Goal: Task Accomplishment & Management: Use online tool/utility

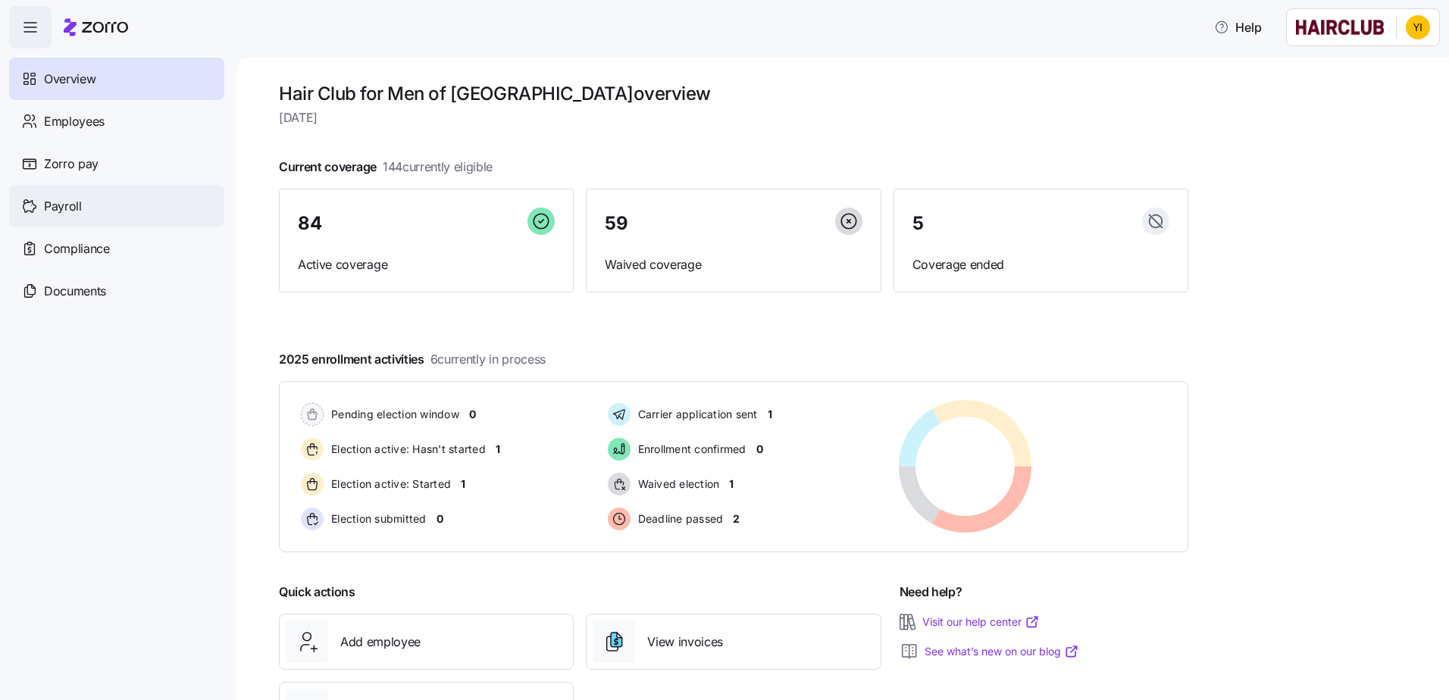
click at [76, 218] on div "Payroll" at bounding box center [116, 206] width 215 height 42
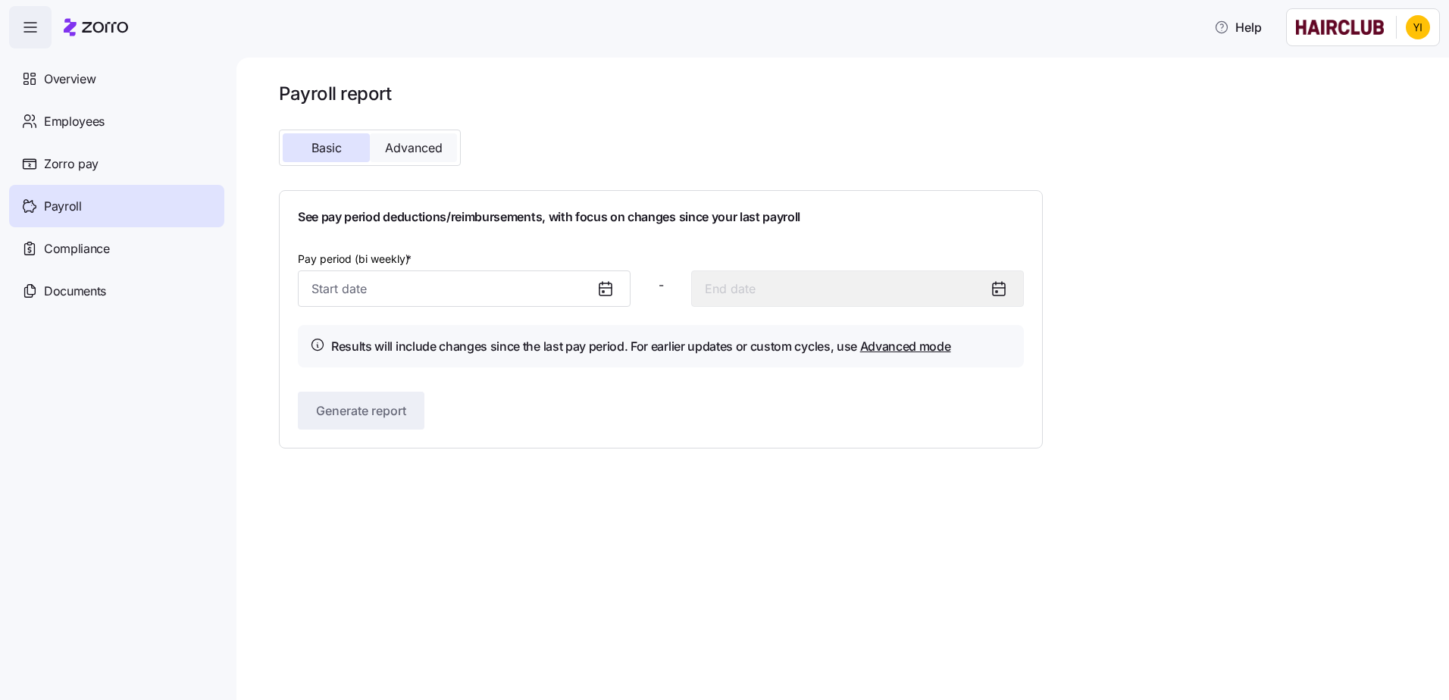
click at [418, 144] on span "Advanced" at bounding box center [414, 148] width 58 height 12
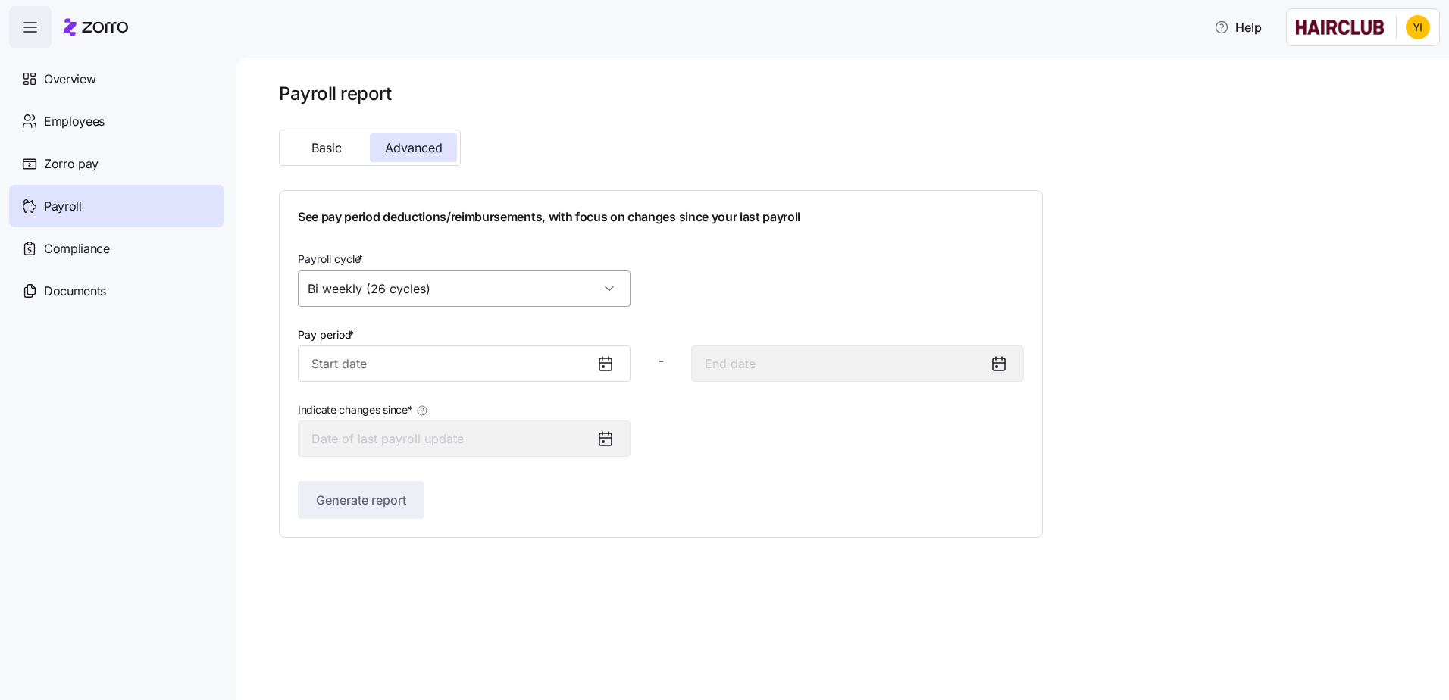
click at [459, 290] on input "Bi weekly (26 cycles)" at bounding box center [464, 289] width 333 height 36
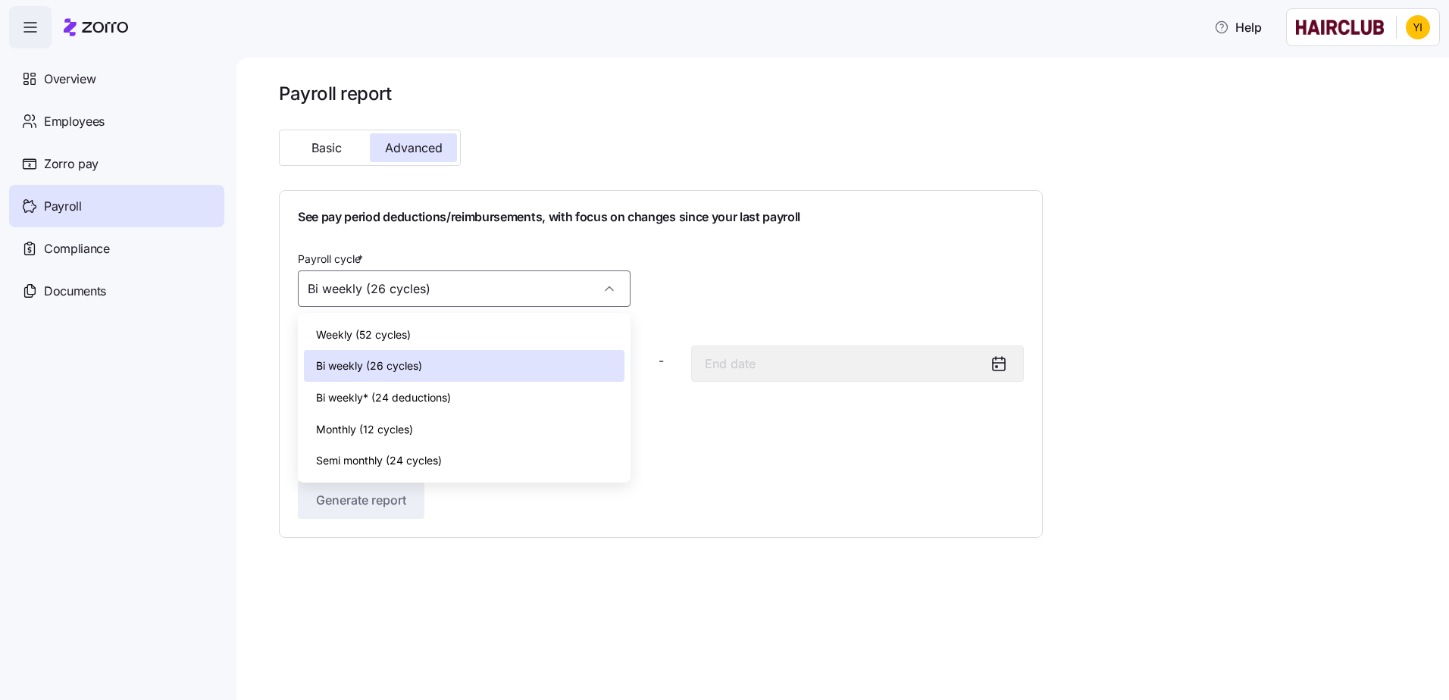
click at [416, 426] on div "Monthly (12 cycles)" at bounding box center [464, 430] width 321 height 32
type input "Monthly (12 cycles)"
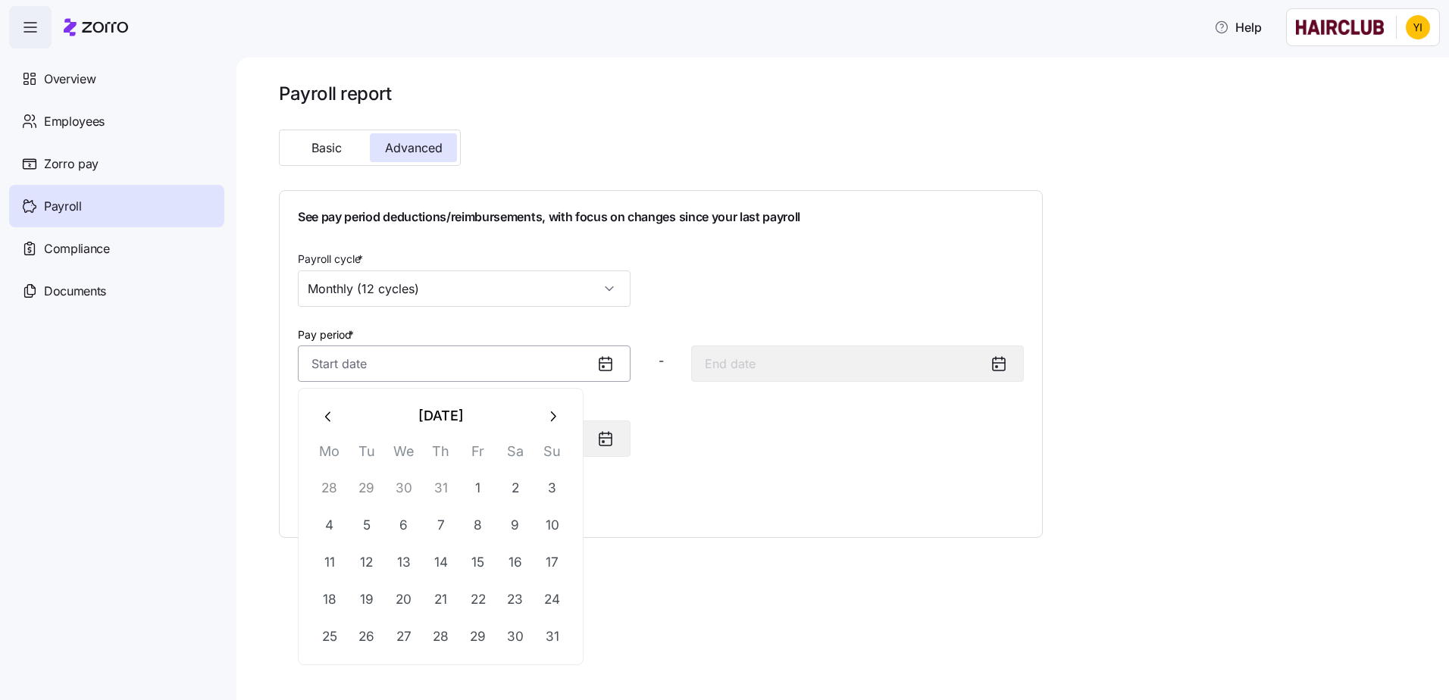
click at [565, 362] on input "Pay period *" at bounding box center [464, 364] width 333 height 36
click at [488, 481] on button "1" at bounding box center [478, 489] width 36 height 36
type input "[DATE]"
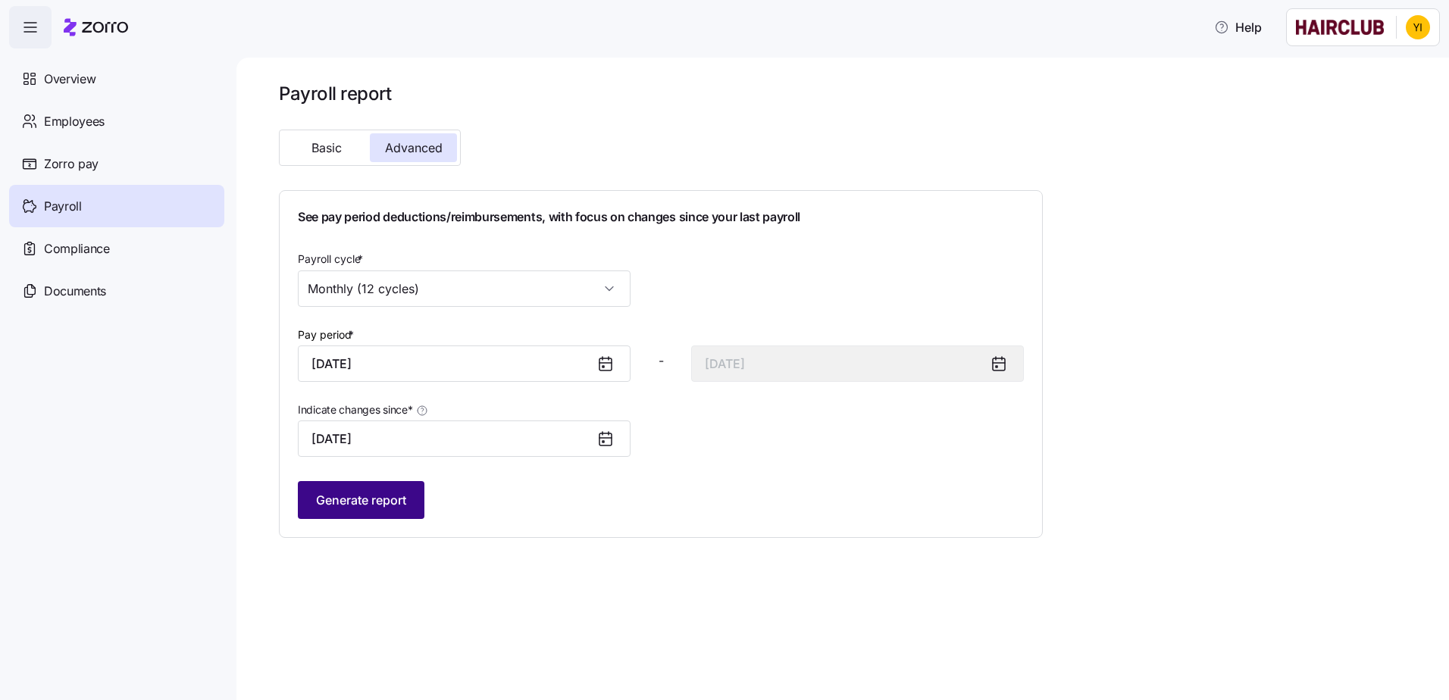
click at [380, 508] on span "Generate report" at bounding box center [361, 500] width 90 height 18
